Goal: Browse casually: Explore the website without a specific task or goal

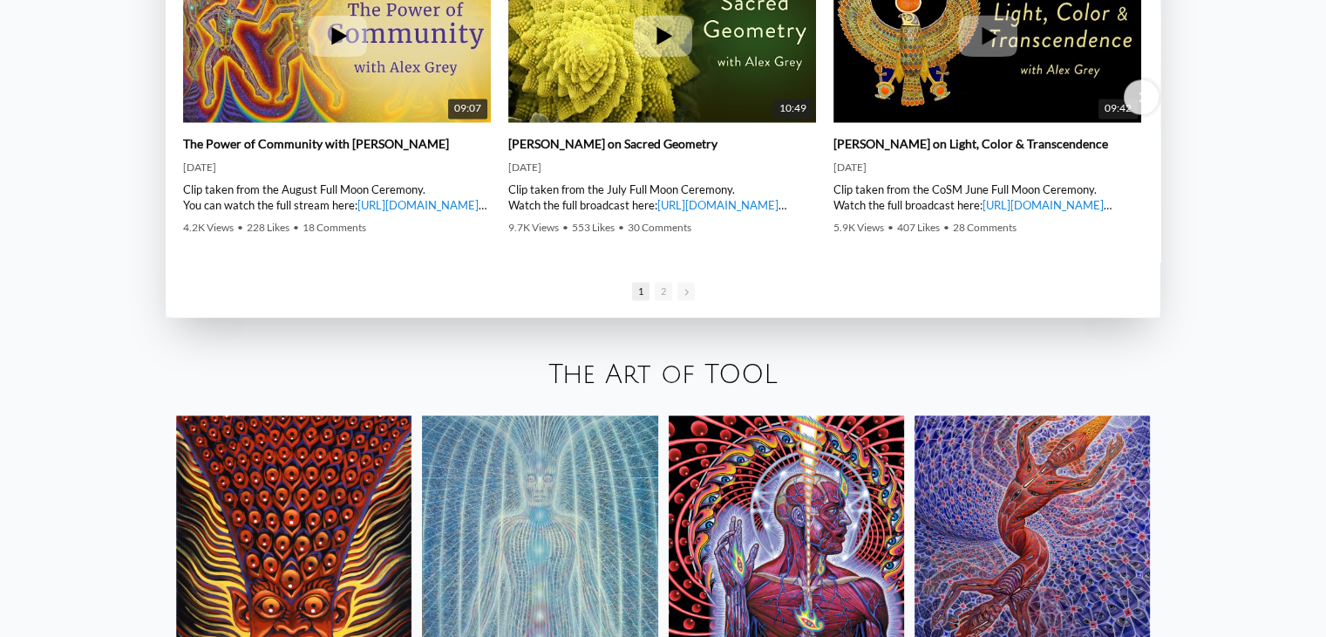
scroll to position [2965, 0]
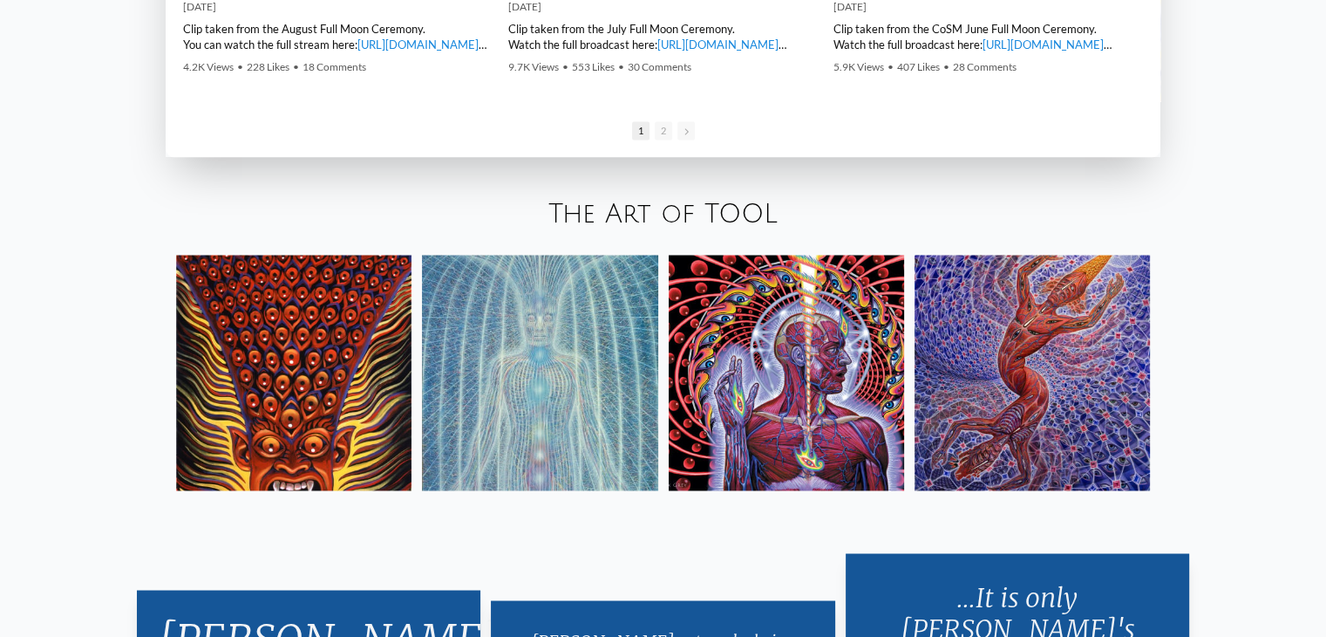
click at [310, 392] on img at bounding box center [293, 372] width 235 height 235
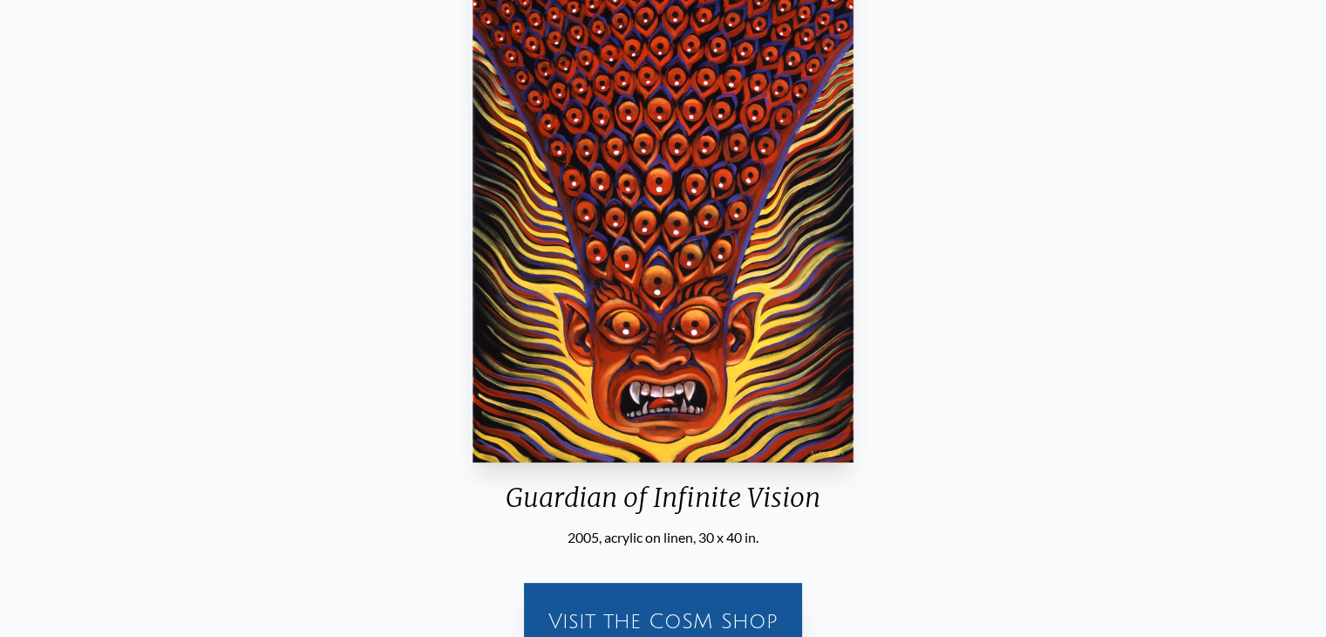
scroll to position [279, 0]
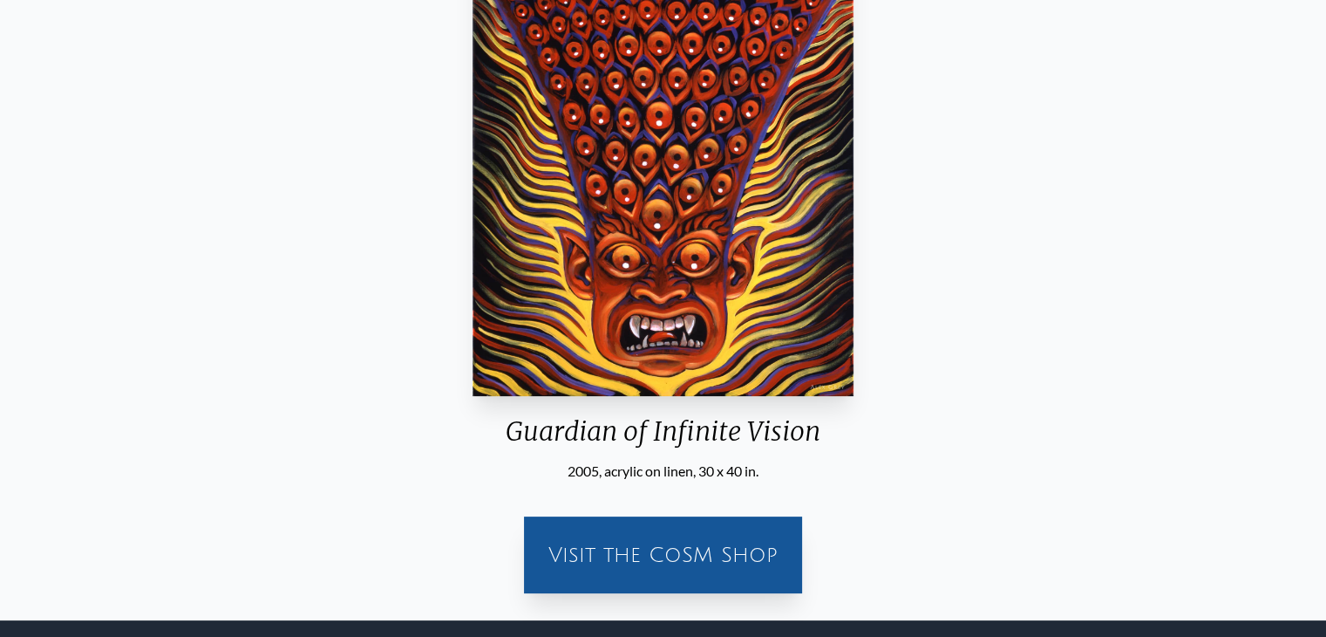
click at [536, 188] on img "20 / 31" at bounding box center [663, 141] width 381 height 509
click at [629, 186] on img "20 / 31" at bounding box center [663, 141] width 381 height 509
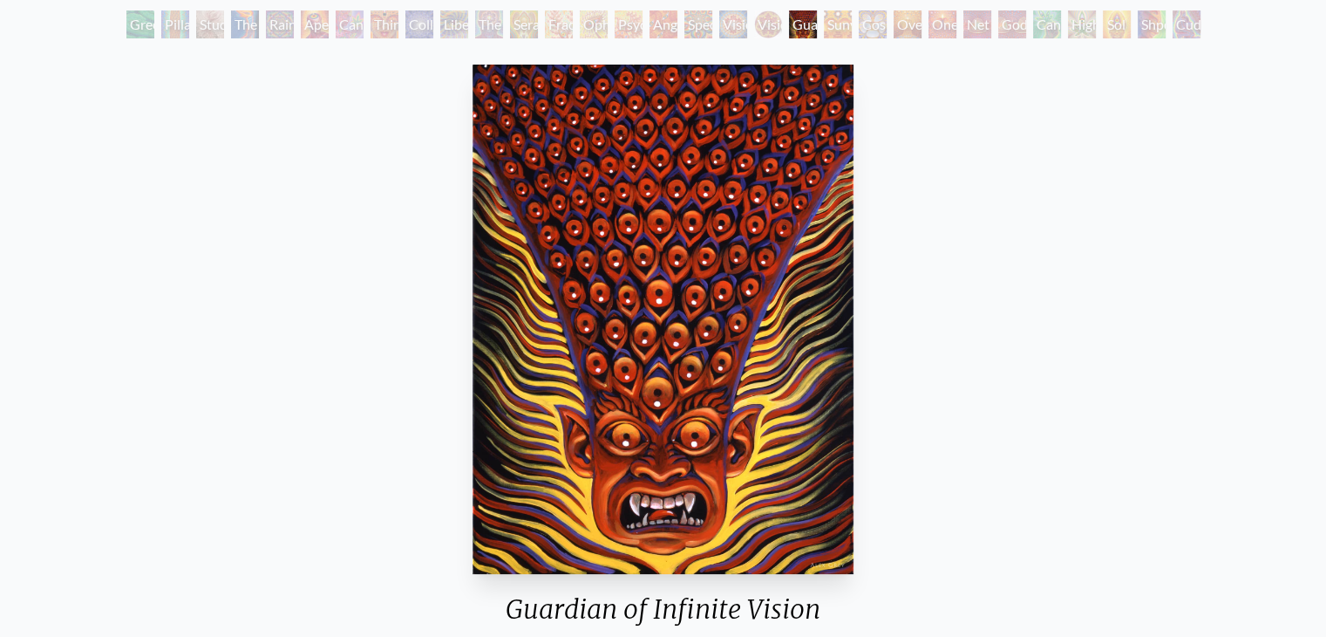
scroll to position [105, 0]
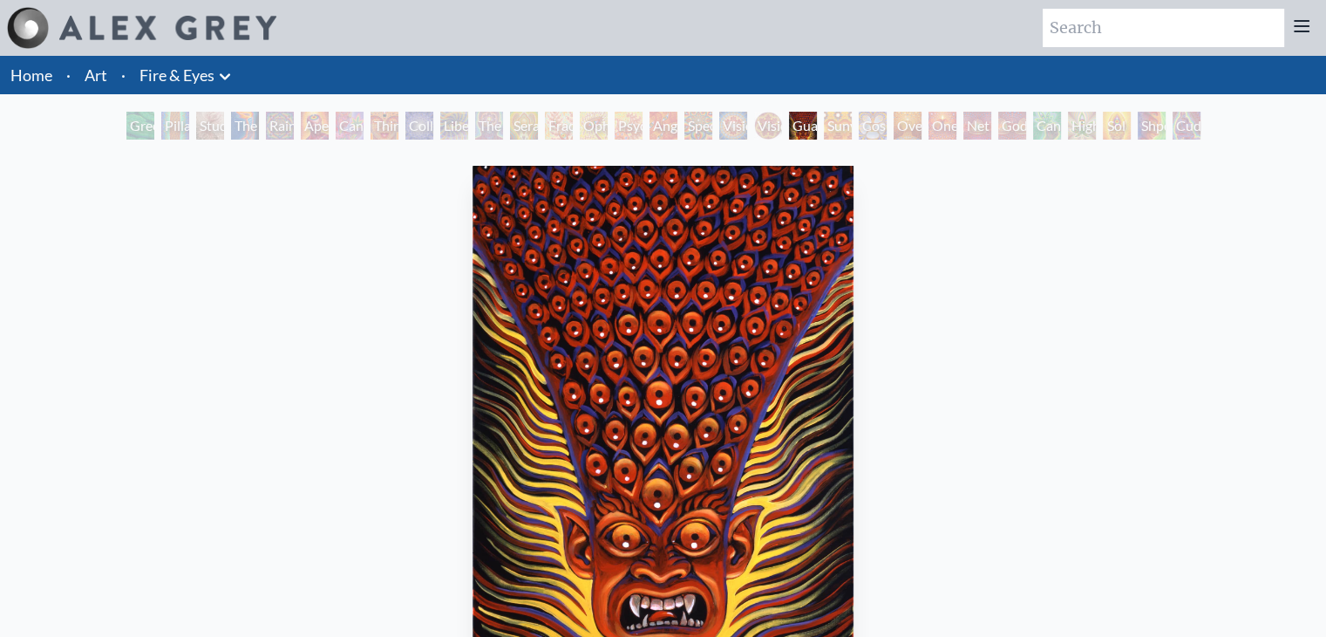
click at [189, 128] on div "Pillar of Awareness" at bounding box center [175, 126] width 28 height 28
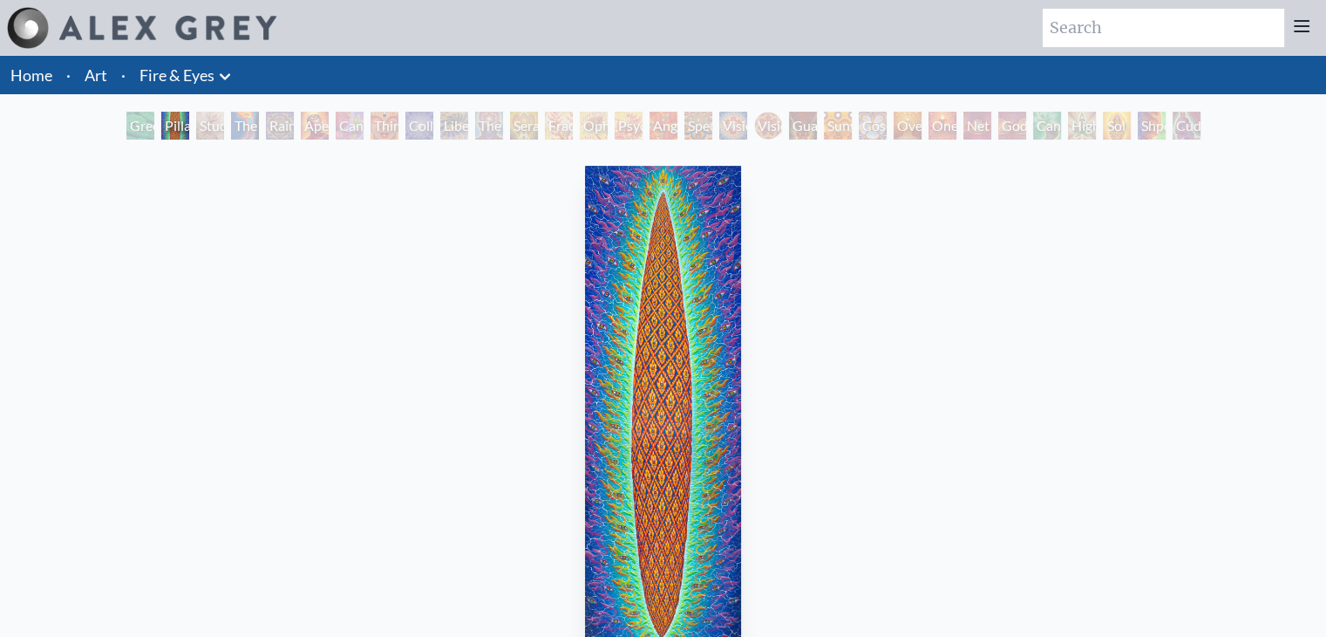
click at [347, 369] on div "Pillar of Awareness 2023, oil on linen, 24 x 78 in. Visit the CoSM Shop" at bounding box center [663, 522] width 1298 height 727
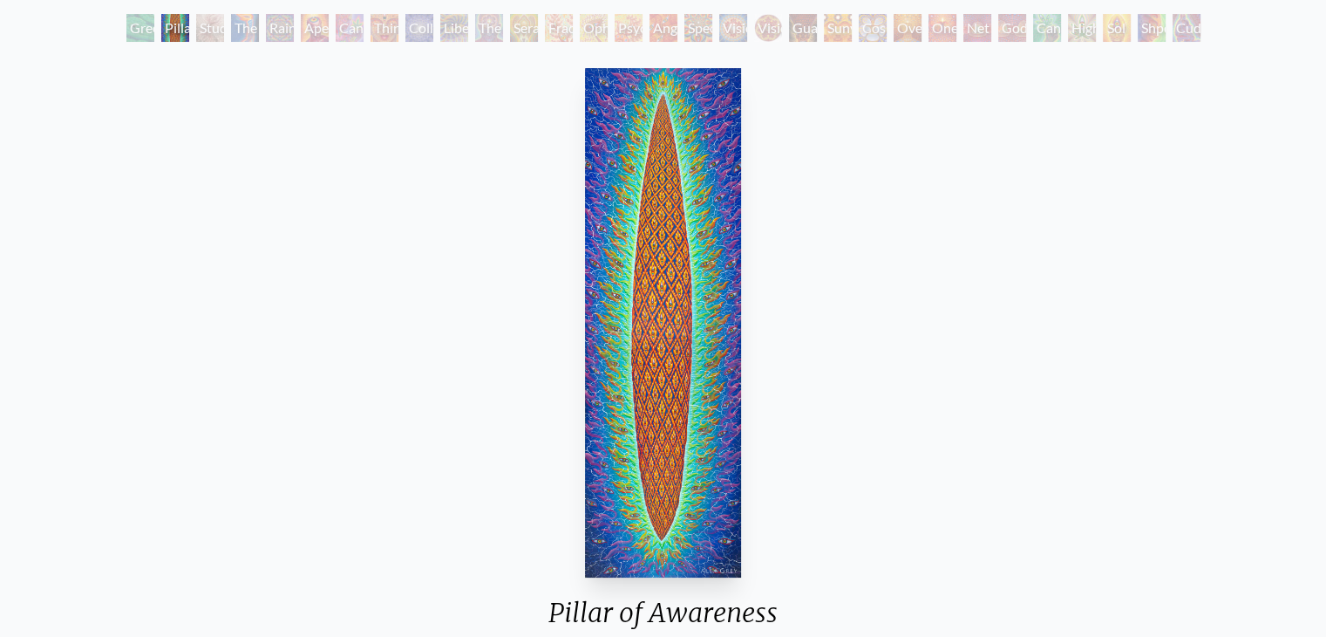
scroll to position [35, 0]
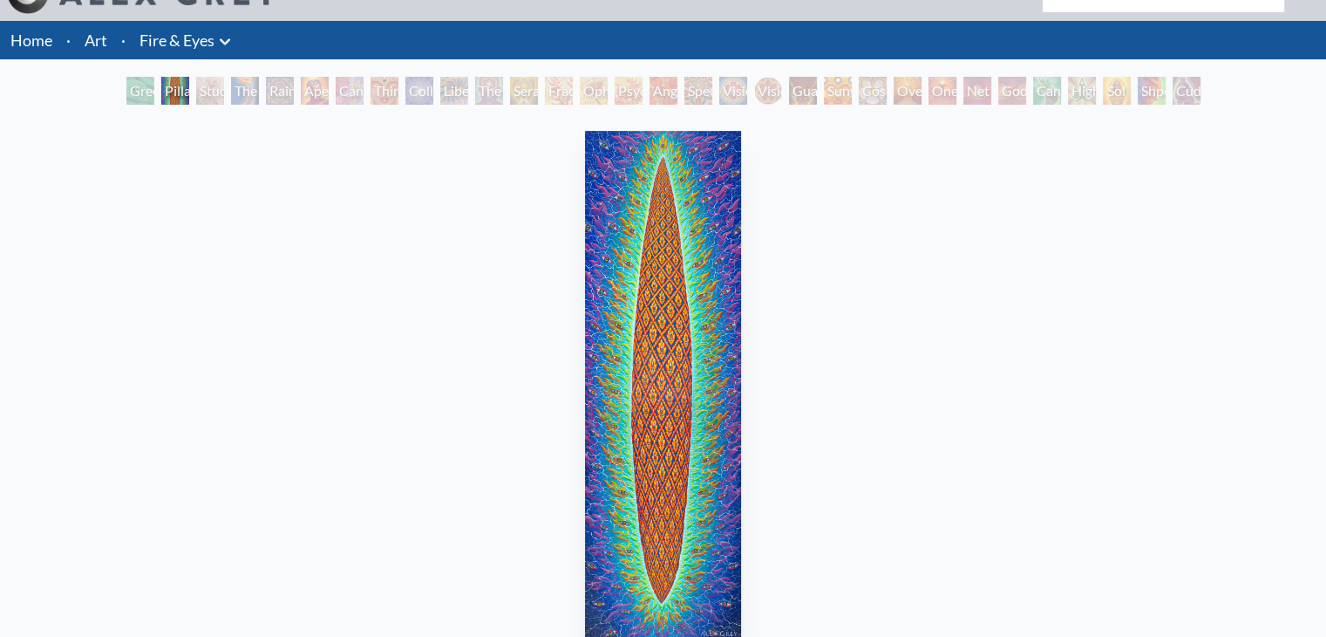
click at [131, 88] on div "Green Hand" at bounding box center [140, 91] width 28 height 28
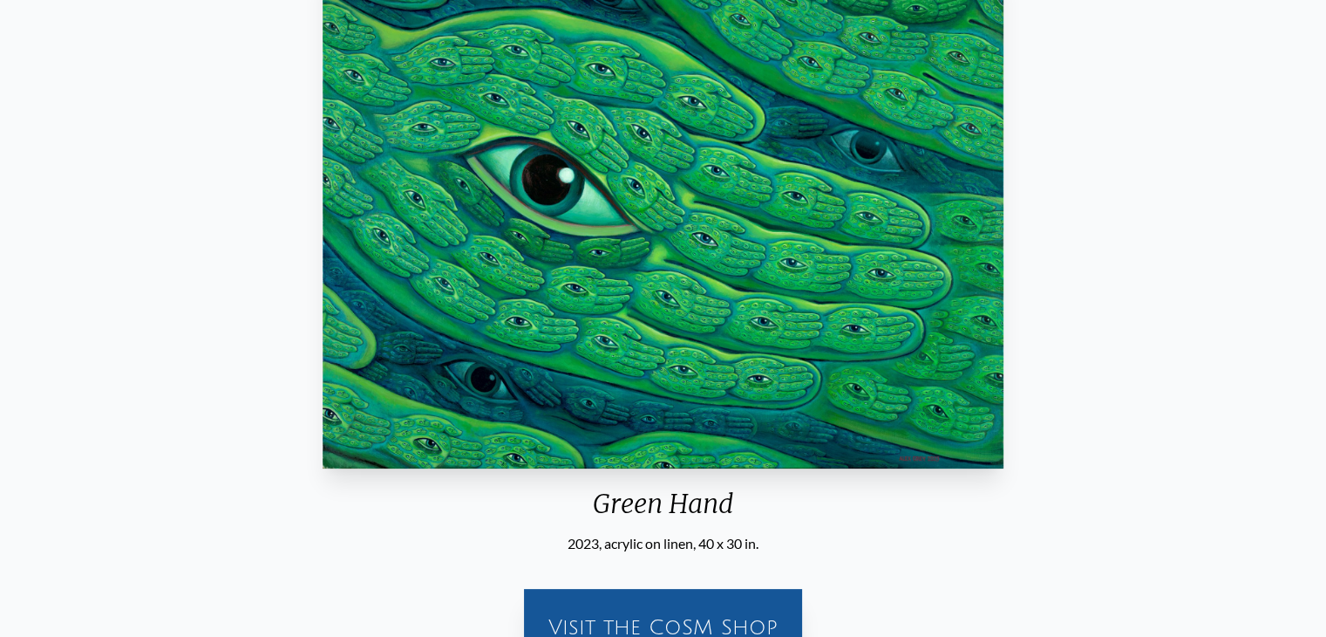
scroll to position [209, 0]
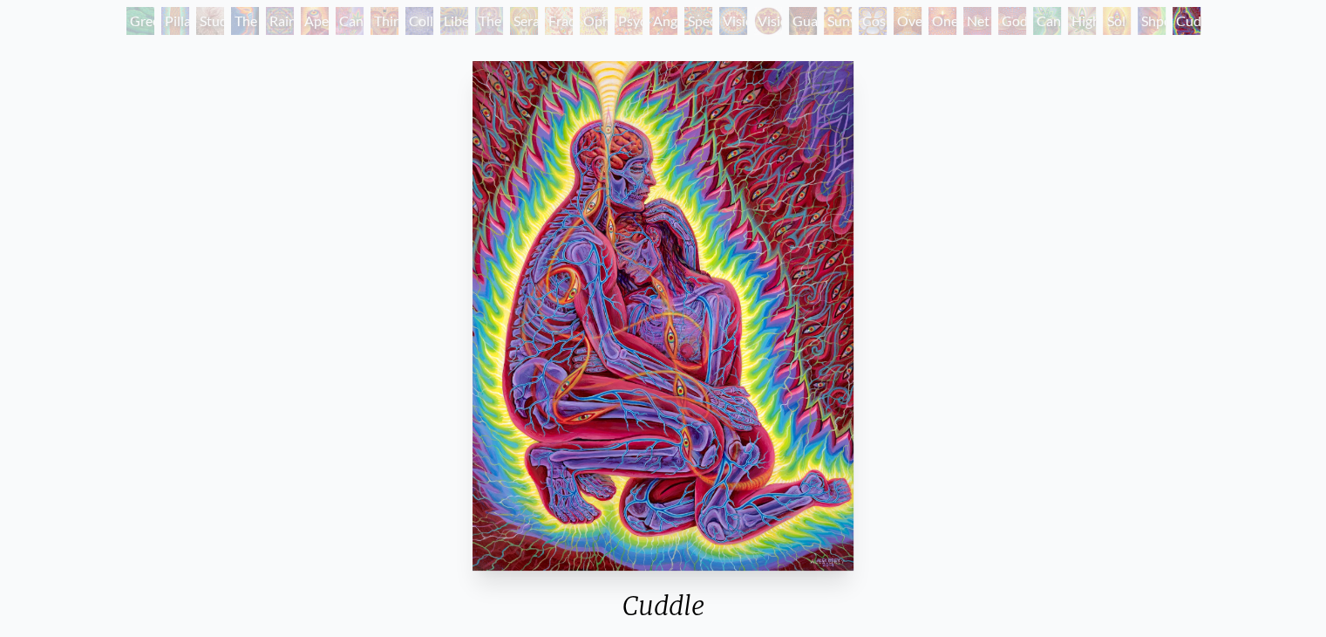
scroll to position [35, 0]
